Goal: Task Accomplishment & Management: Manage account settings

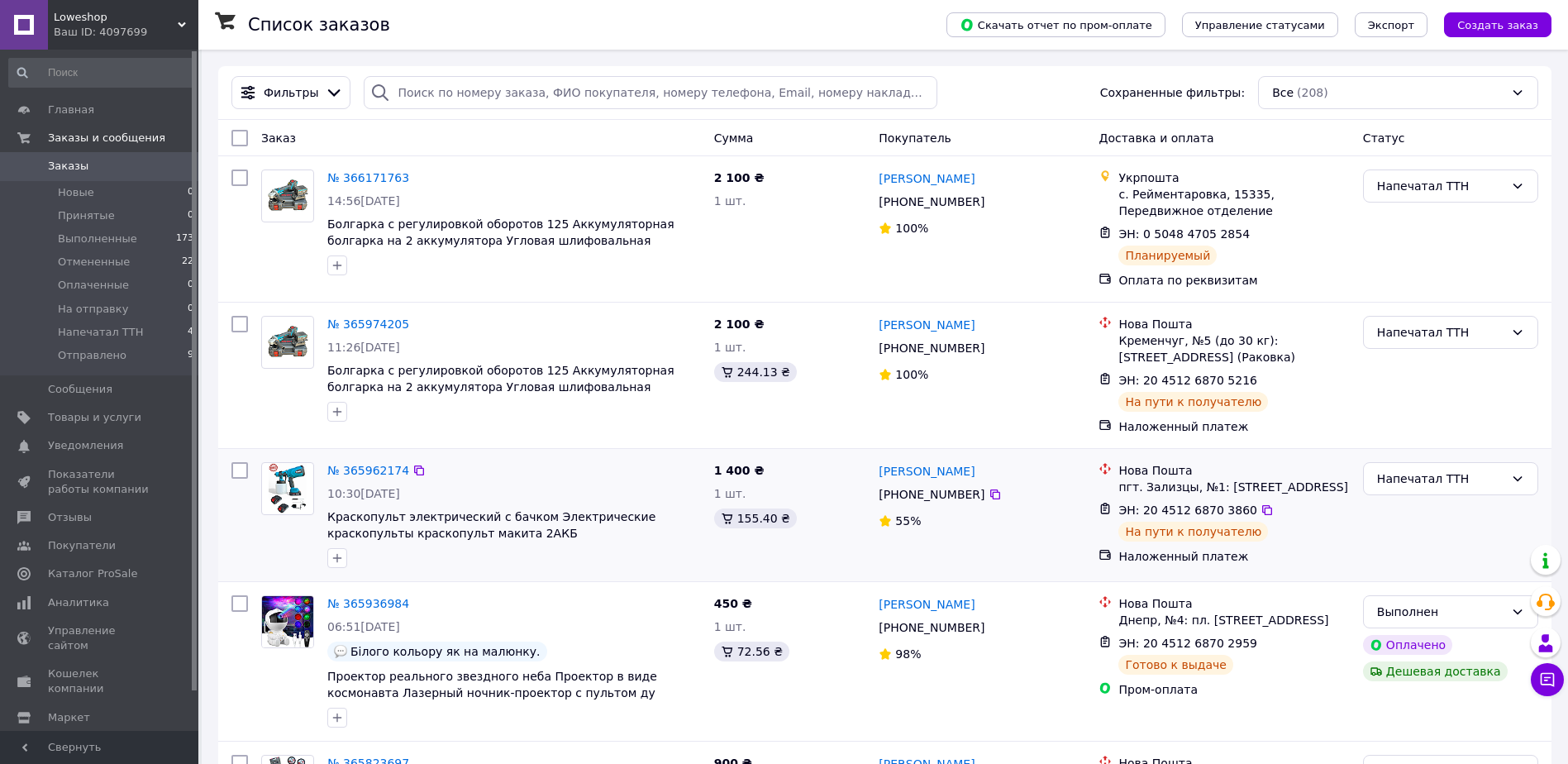
scroll to position [331, 0]
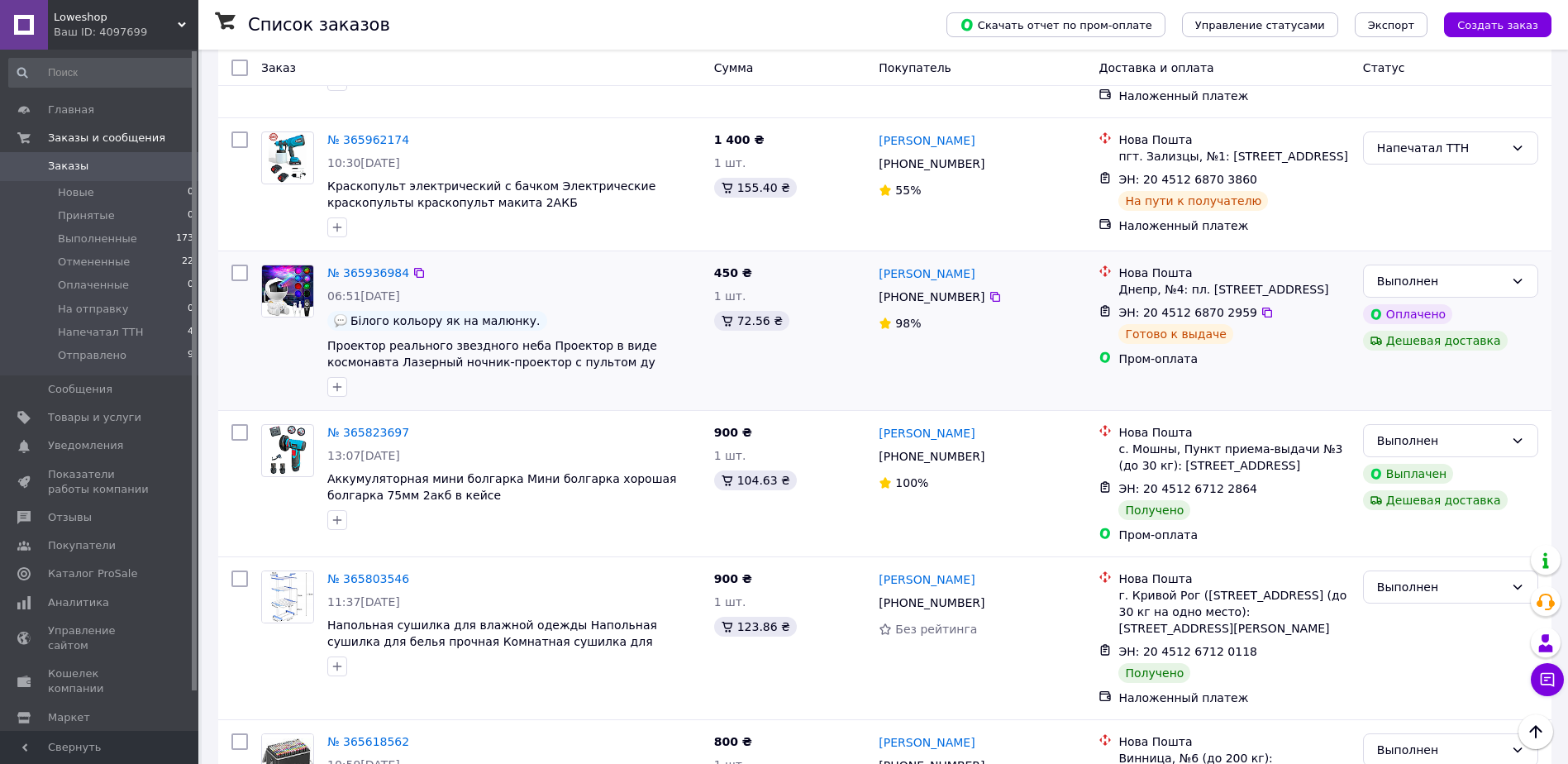
click at [306, 284] on img at bounding box center [288, 291] width 51 height 51
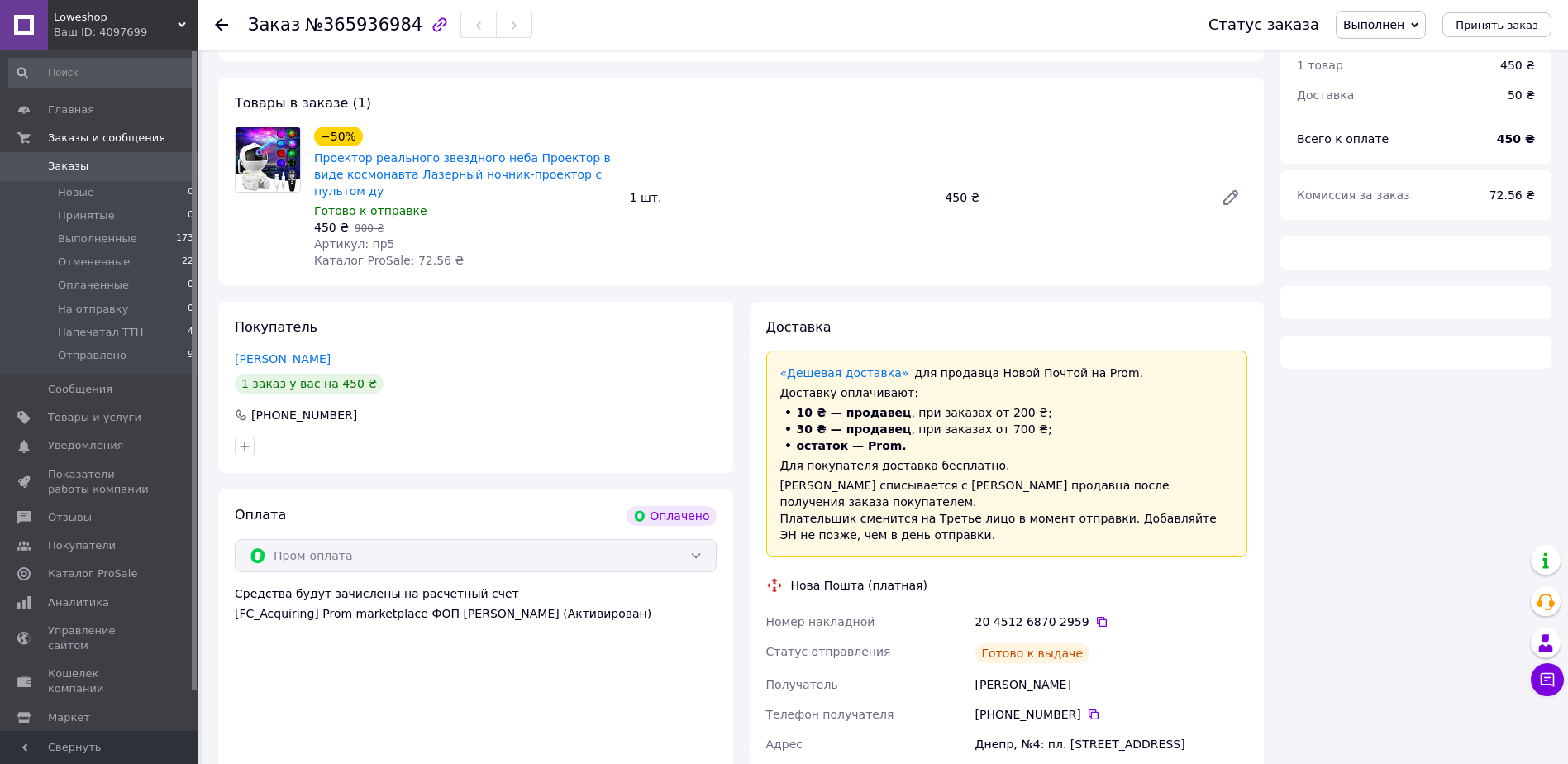
scroll to position [496, 0]
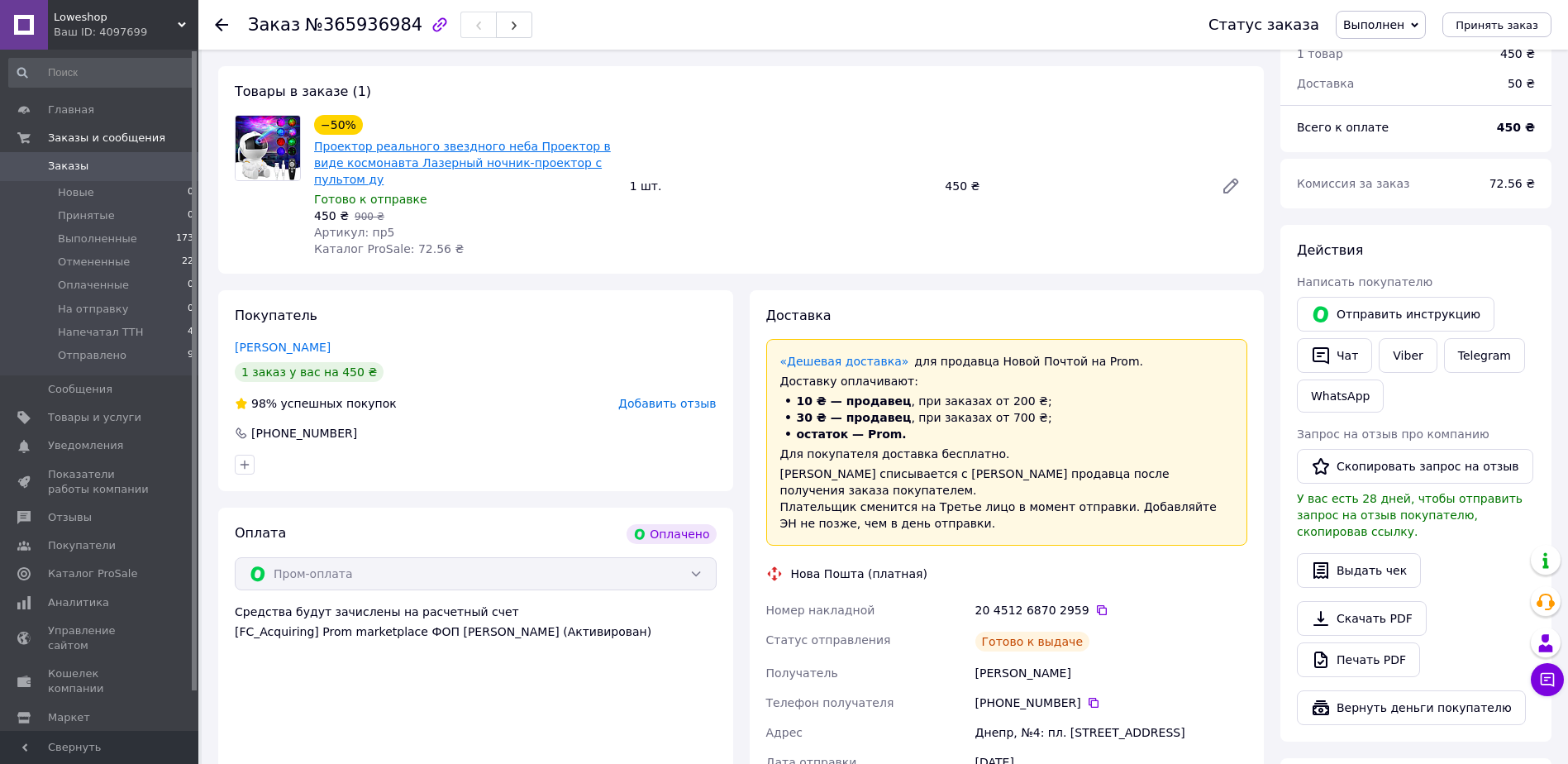
click at [343, 140] on link "Проектор реального звездного неба Проектор в виде космонавта Лазерный ночник-пр…" at bounding box center [462, 163] width 297 height 46
click at [50, 113] on span "Главная" at bounding box center [71, 110] width 46 height 15
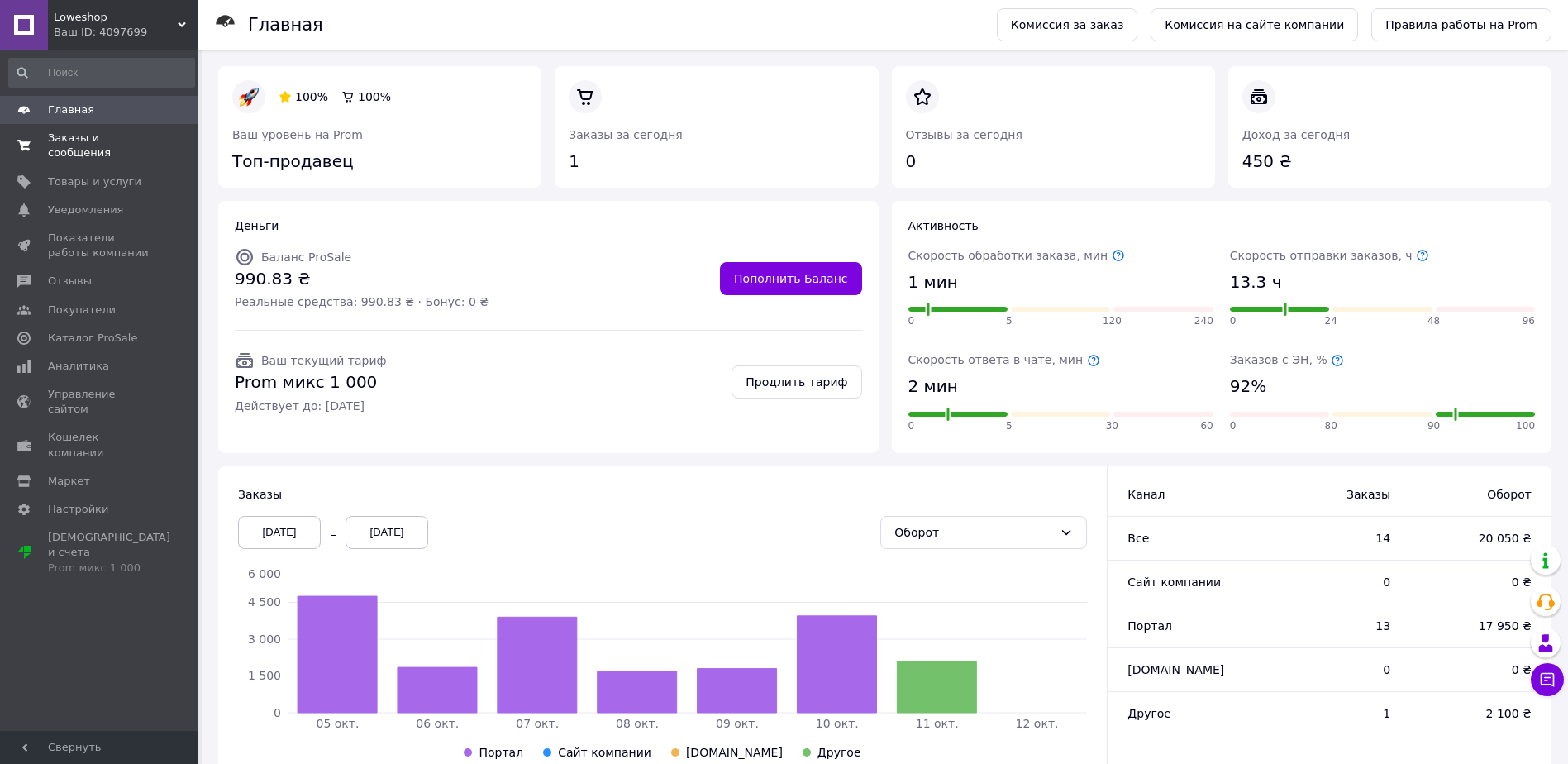
click at [62, 139] on span "Заказы и сообщения" at bounding box center [100, 146] width 105 height 30
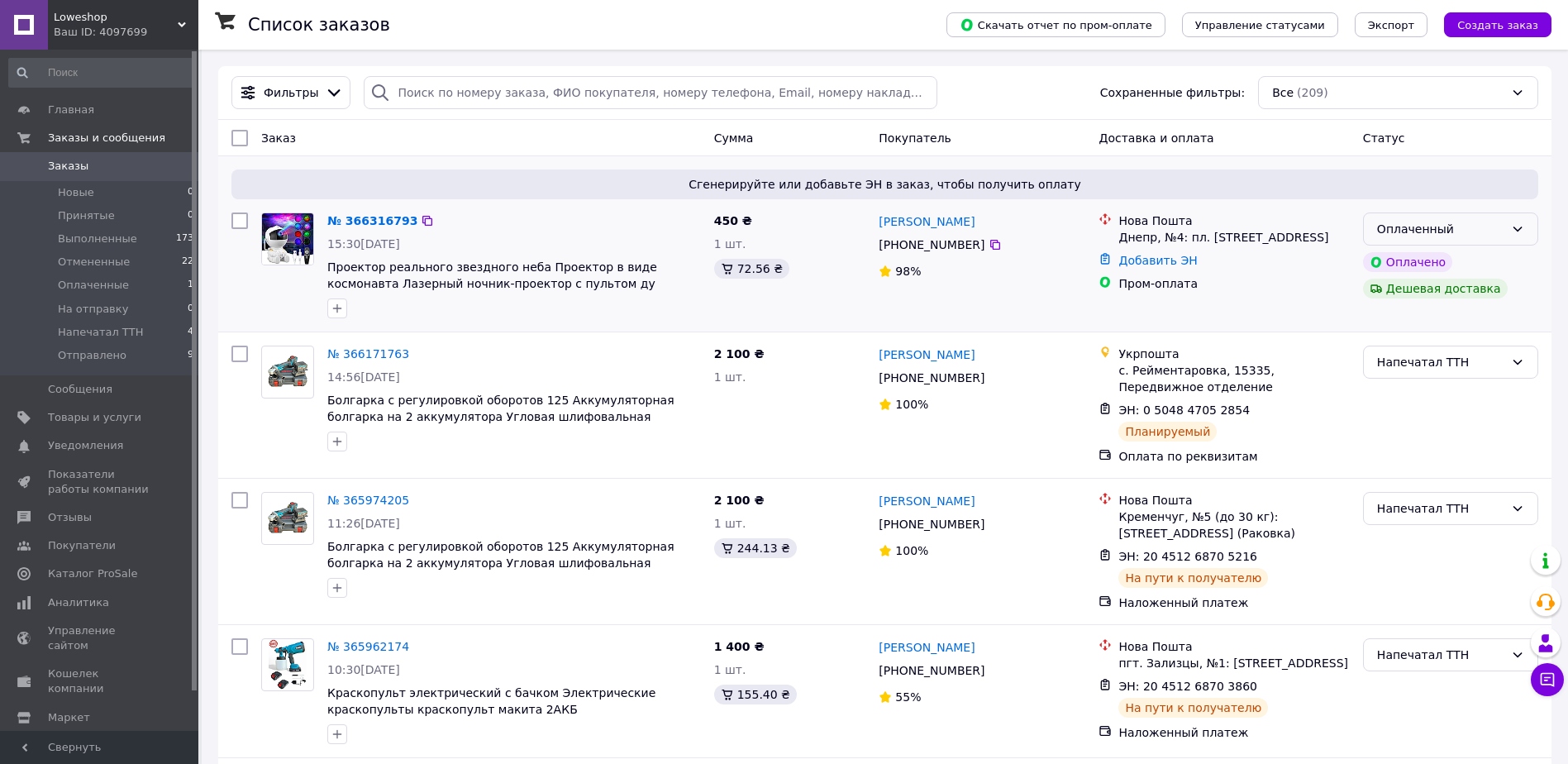
click at [1501, 232] on div "Оплаченный" at bounding box center [1441, 229] width 127 height 18
click at [1453, 321] on li "На отправку" at bounding box center [1451, 318] width 174 height 30
